Goal: Navigation & Orientation: Find specific page/section

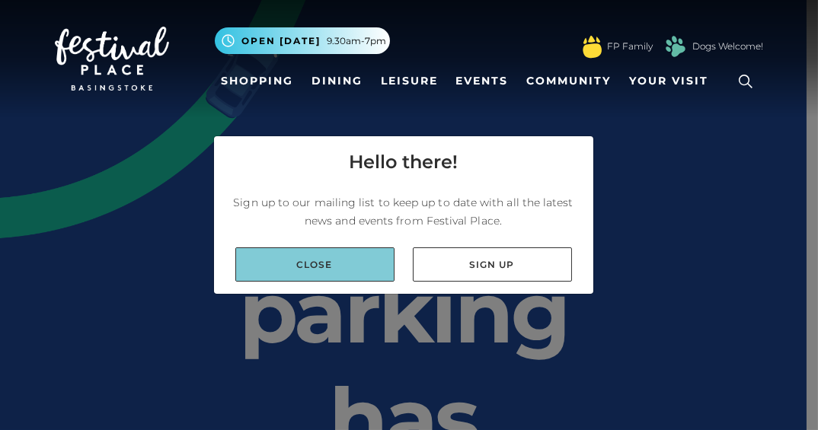
click at [302, 262] on link "Close" at bounding box center [314, 265] width 159 height 34
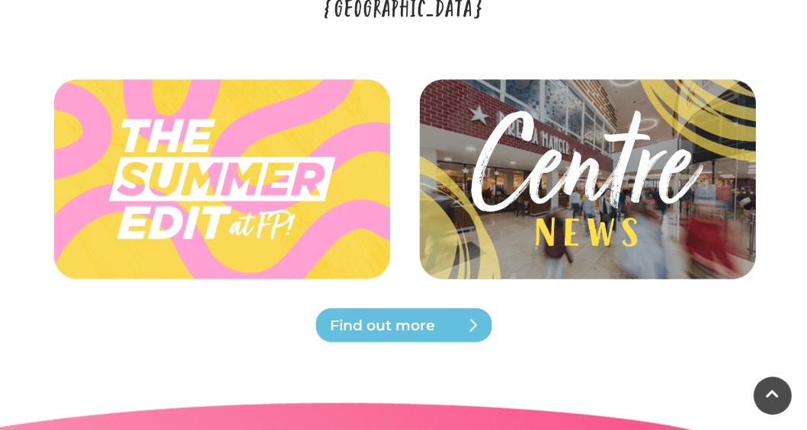
scroll to position [3837, 0]
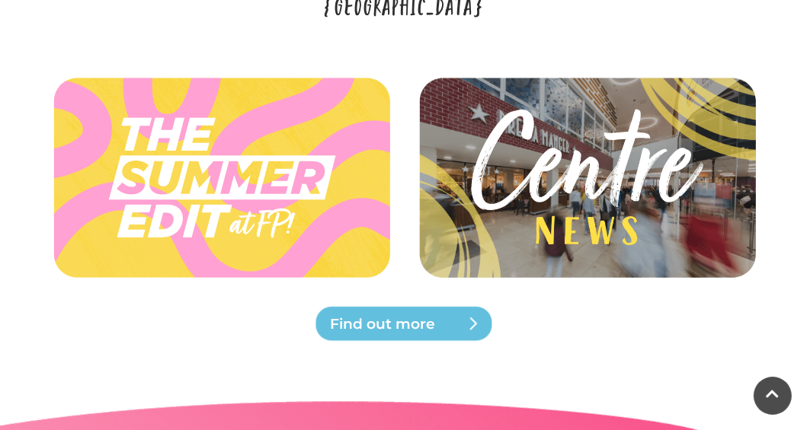
click at [373, 314] on span "Find out more" at bounding box center [422, 324] width 183 height 21
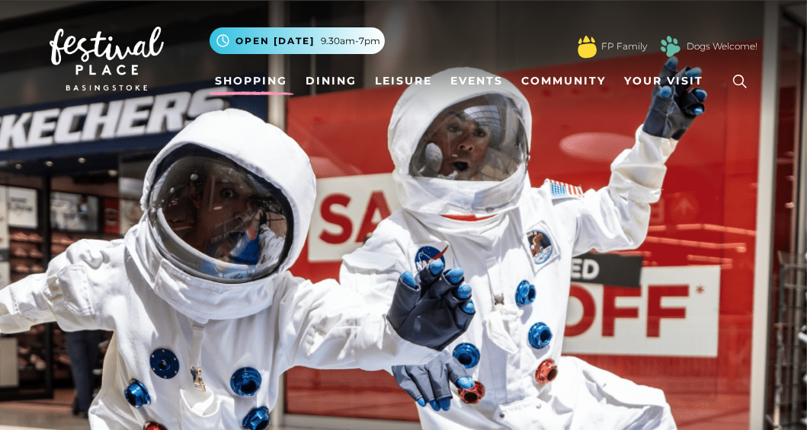
click at [251, 89] on link "Shopping" at bounding box center [252, 81] width 85 height 28
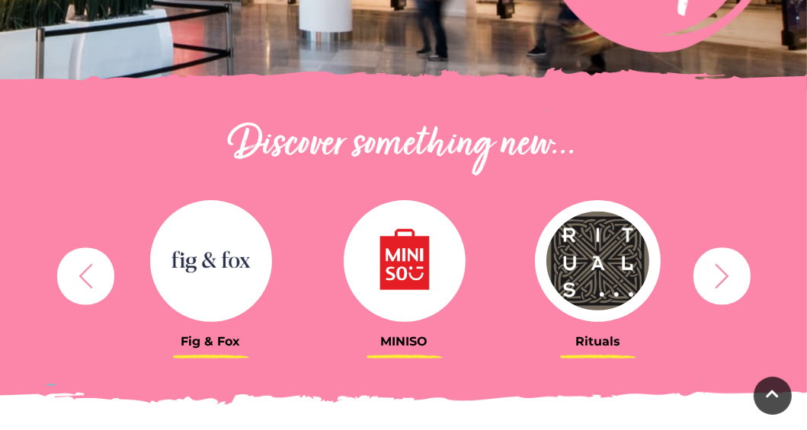
scroll to position [443, 0]
click at [714, 269] on icon "button" at bounding box center [722, 276] width 28 height 28
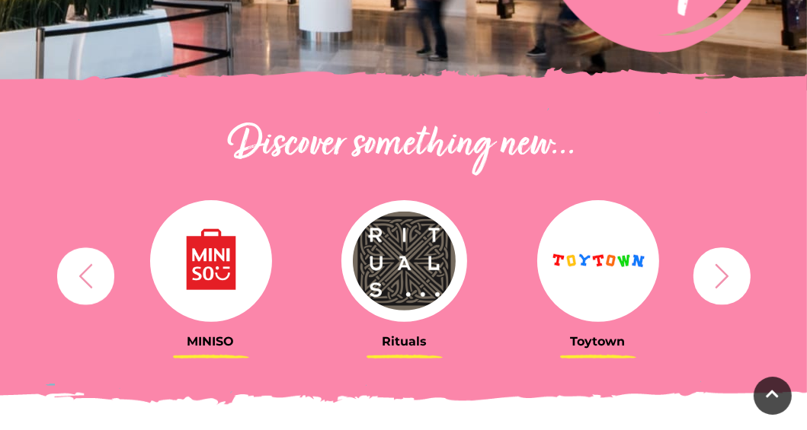
click at [714, 269] on icon "button" at bounding box center [722, 276] width 28 height 28
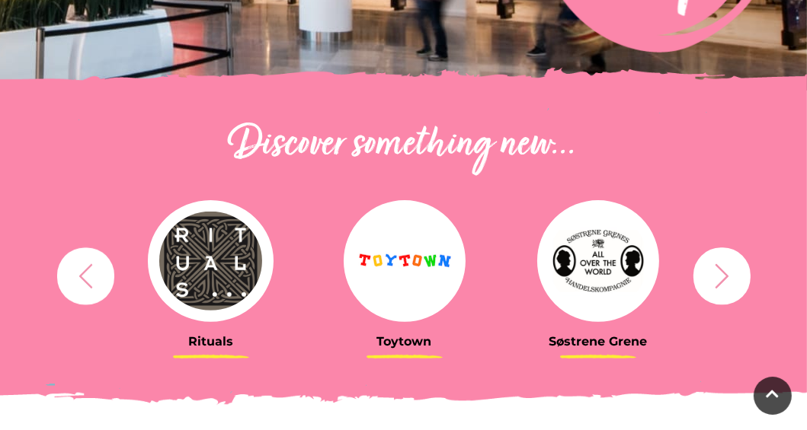
click at [714, 269] on icon "button" at bounding box center [722, 276] width 28 height 28
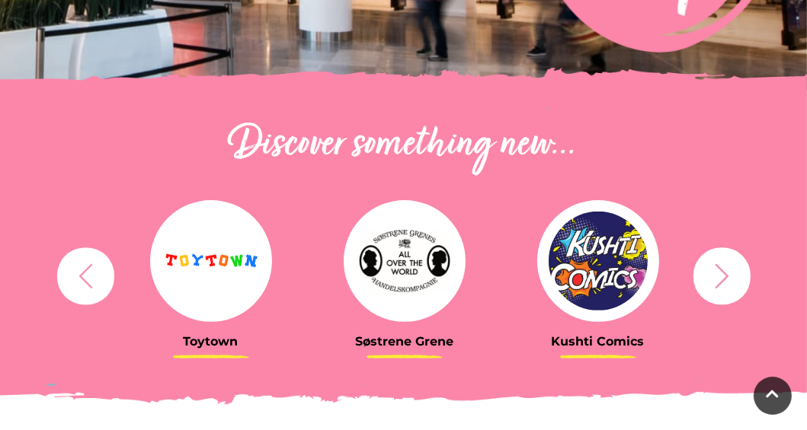
click at [714, 268] on icon "button" at bounding box center [722, 276] width 28 height 28
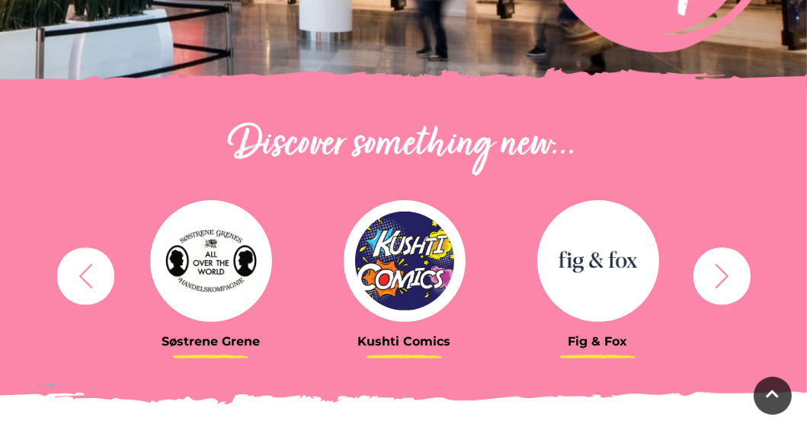
click at [714, 268] on icon "button" at bounding box center [722, 276] width 28 height 28
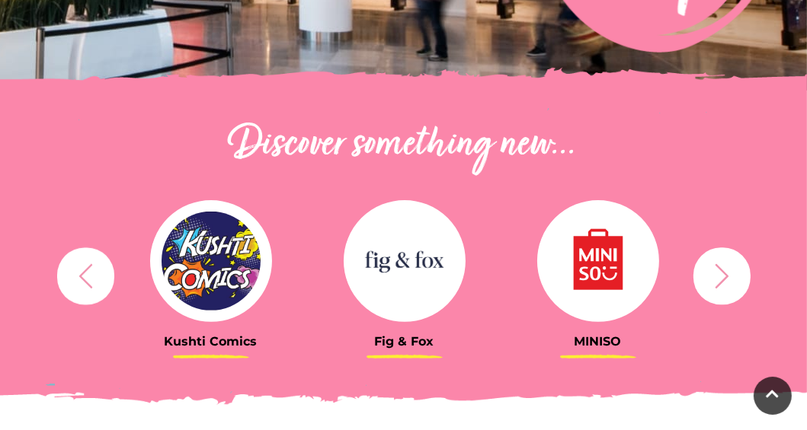
click at [714, 268] on icon "button" at bounding box center [722, 276] width 28 height 28
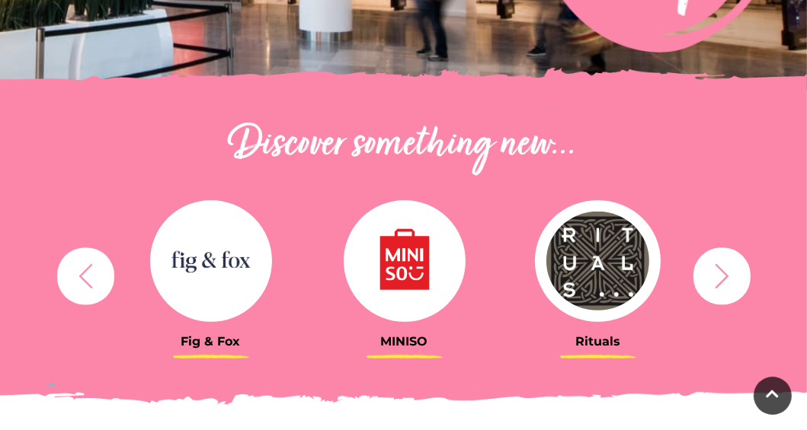
click at [714, 268] on icon "button" at bounding box center [722, 276] width 28 height 28
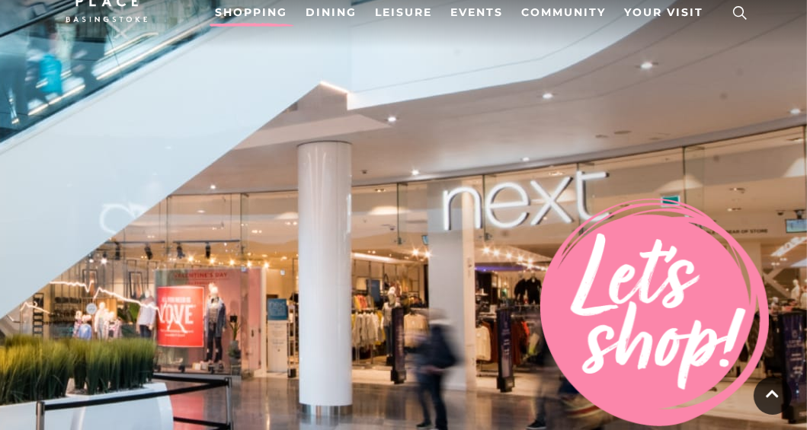
scroll to position [66, 0]
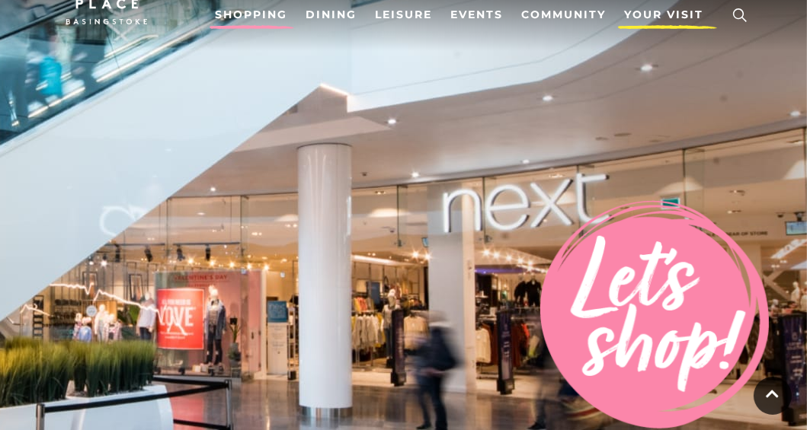
click at [664, 17] on span "Your Visit" at bounding box center [663, 15] width 79 height 16
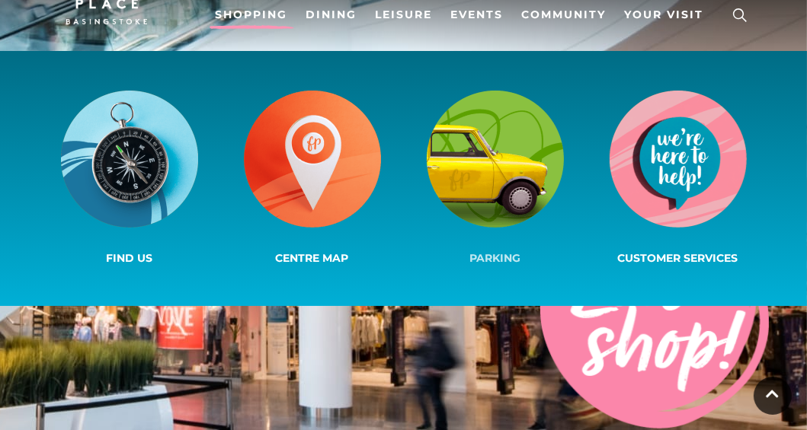
click at [472, 166] on img at bounding box center [495, 159] width 137 height 137
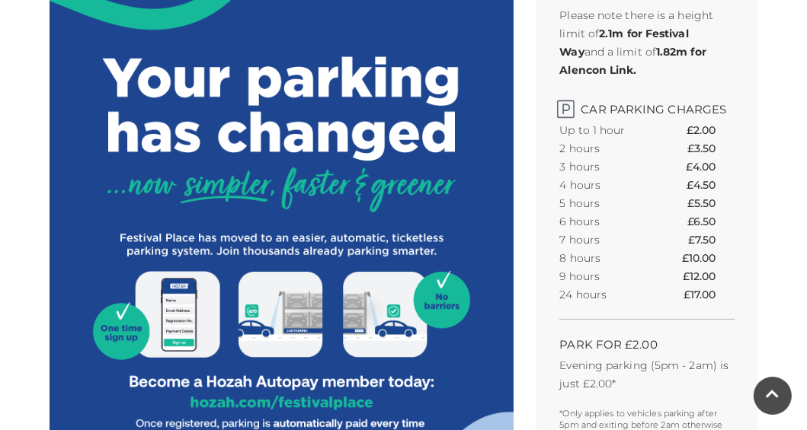
scroll to position [461, 0]
